Goal: Task Accomplishment & Management: Manage account settings

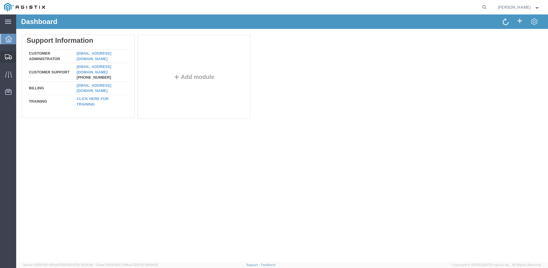
click at [0, 0] on span "Shipment Manager" at bounding box center [0, 0] width 0 height 0
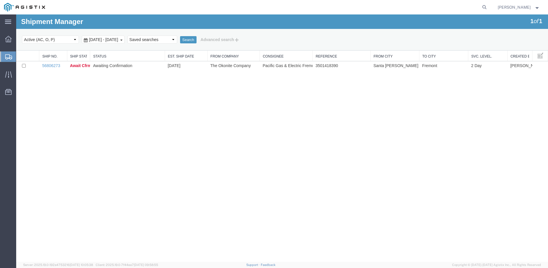
click at [539, 8] on strong "button" at bounding box center [537, 7] width 5 height 2
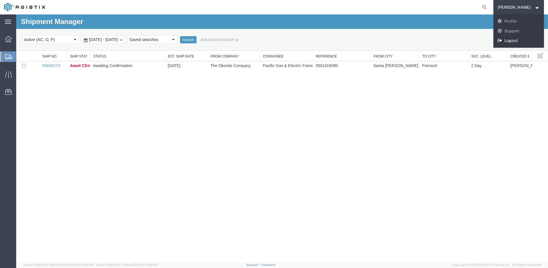
click at [515, 39] on link "Logout" at bounding box center [519, 41] width 51 height 10
